Goal: Contribute content

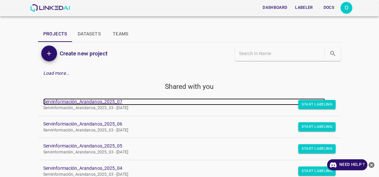
click at [77, 101] on link "Servinformación_Arandanos_2025_07" at bounding box center [184, 101] width 283 height 7
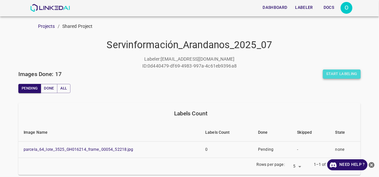
click at [339, 75] on button "Start Labeling" at bounding box center [342, 74] width 38 height 9
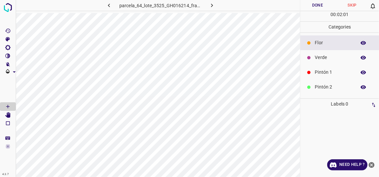
scroll to position [30, 0]
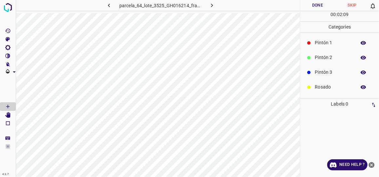
click at [324, 70] on p "Pintón 3" at bounding box center [334, 72] width 38 height 7
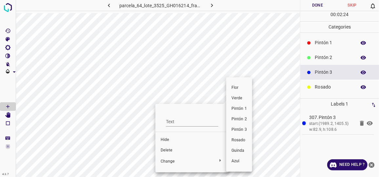
click at [166, 149] on div at bounding box center [189, 88] width 379 height 177
click at [165, 149] on div at bounding box center [189, 88] width 379 height 177
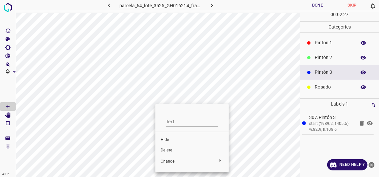
click at [167, 149] on span "Delete" at bounding box center [192, 151] width 63 height 6
